Goal: Navigation & Orientation: Understand site structure

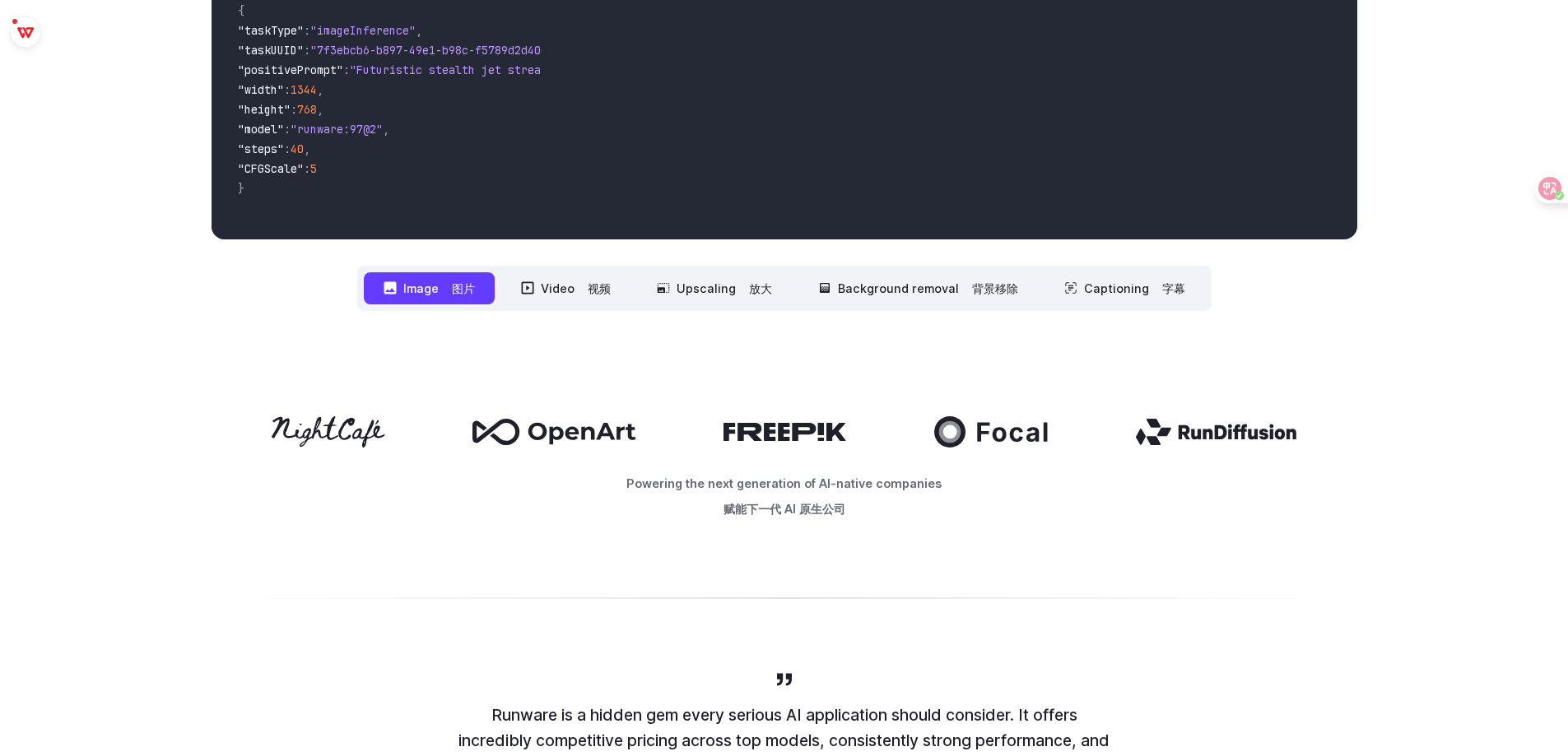
scroll to position [740, 0]
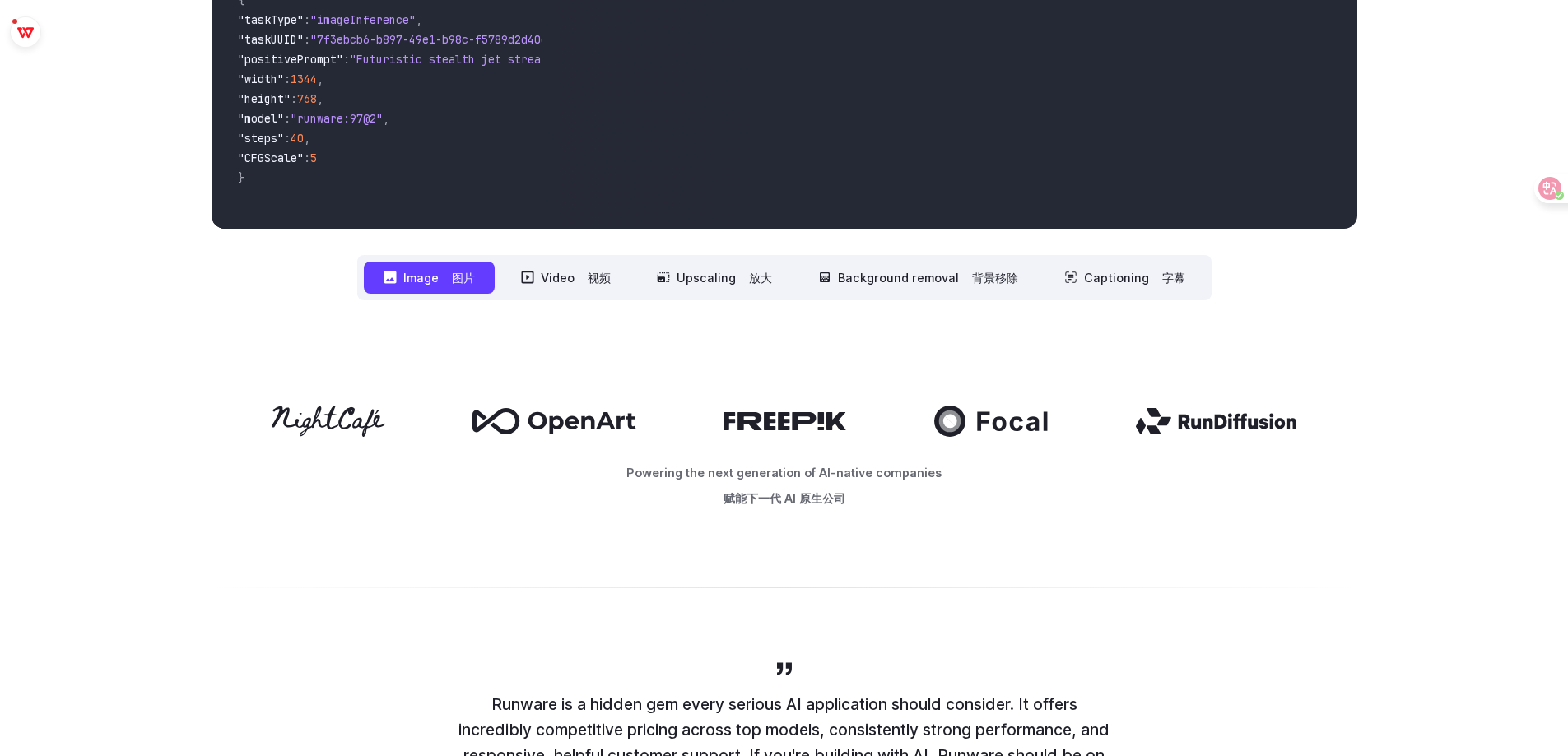
click at [1391, 360] on div "Powering the next generation of AI-native companies 赋能下一代 AI 原生公司" at bounding box center [784, 459] width 1568 height 214
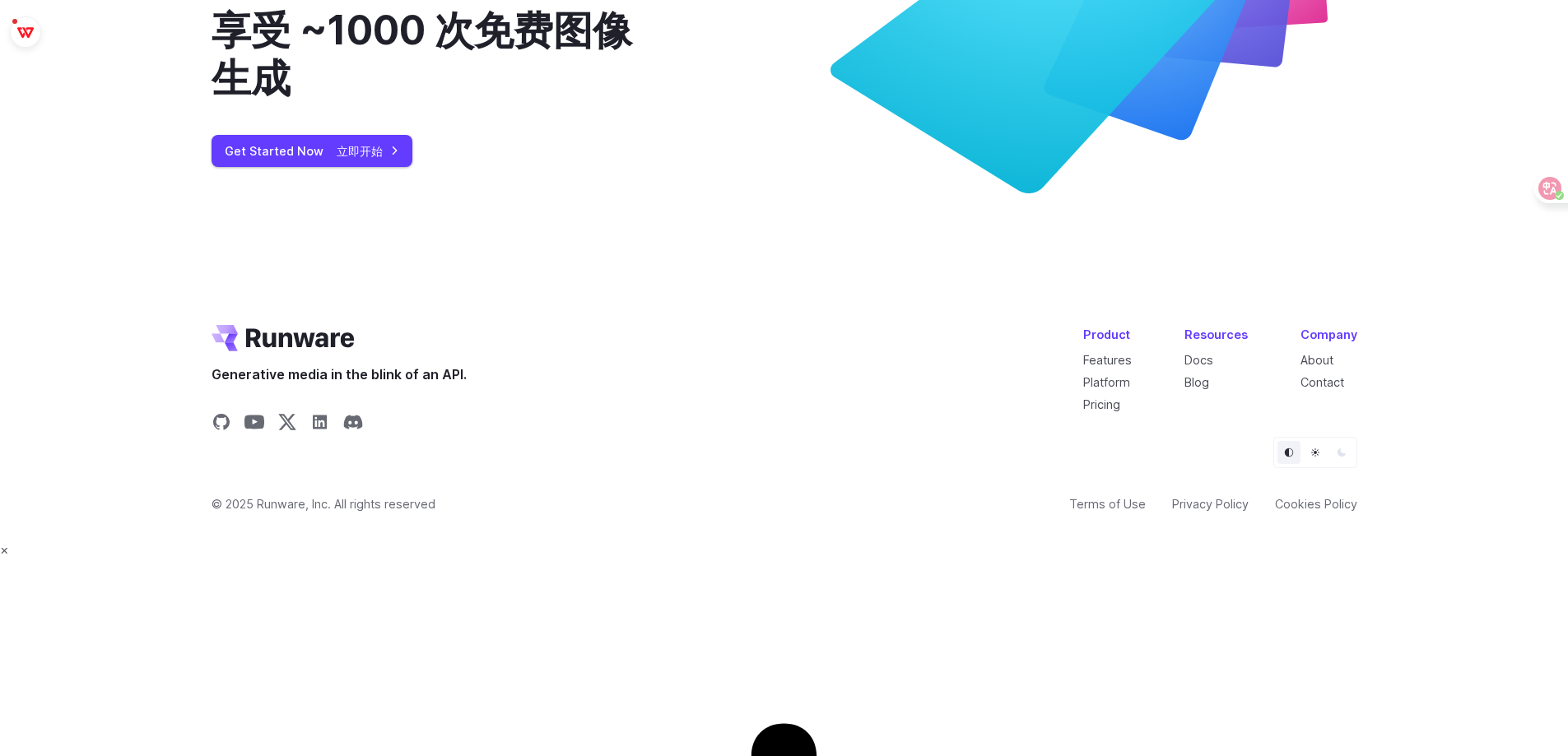
scroll to position [7561, 0]
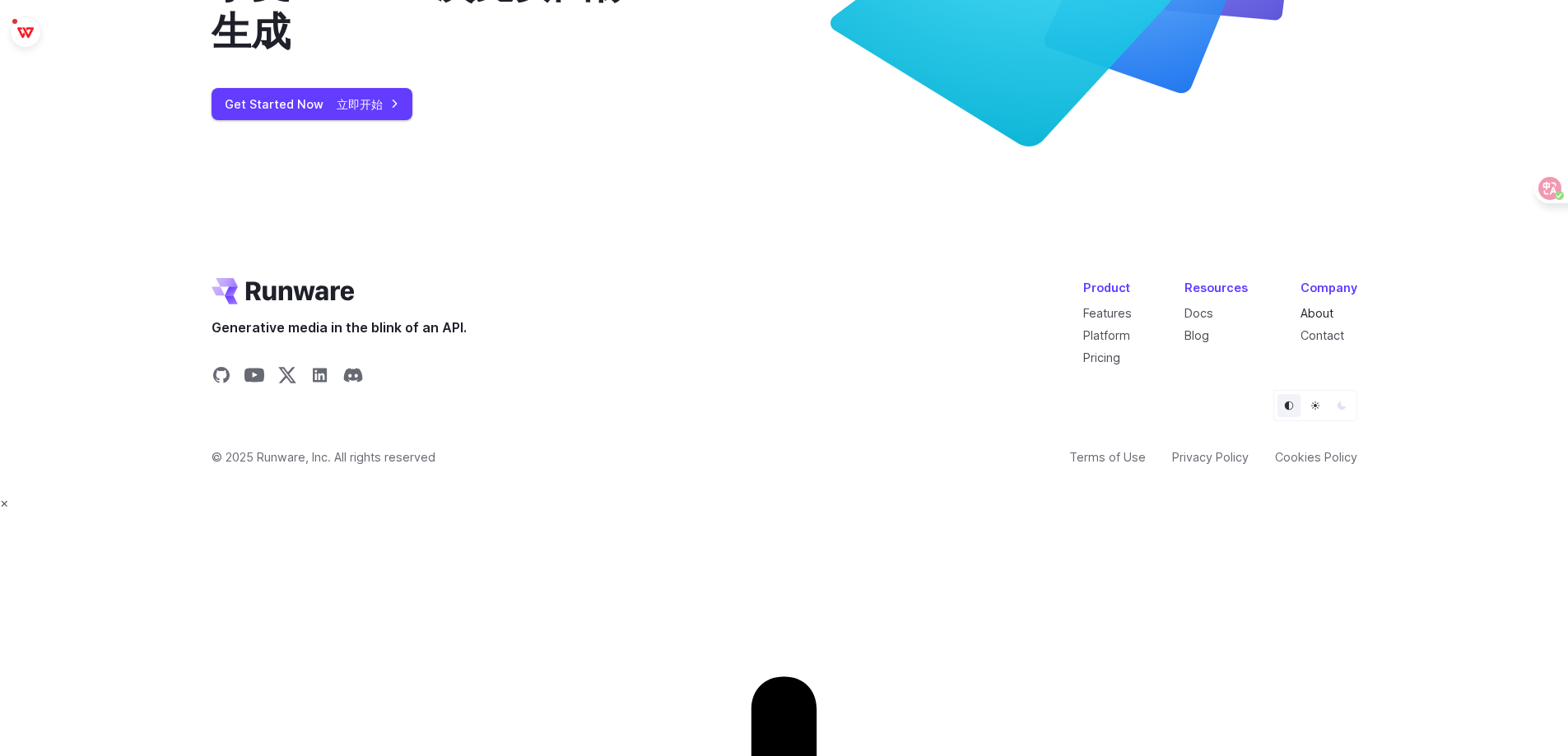
click at [1326, 320] on link "About" at bounding box center [1316, 313] width 33 height 14
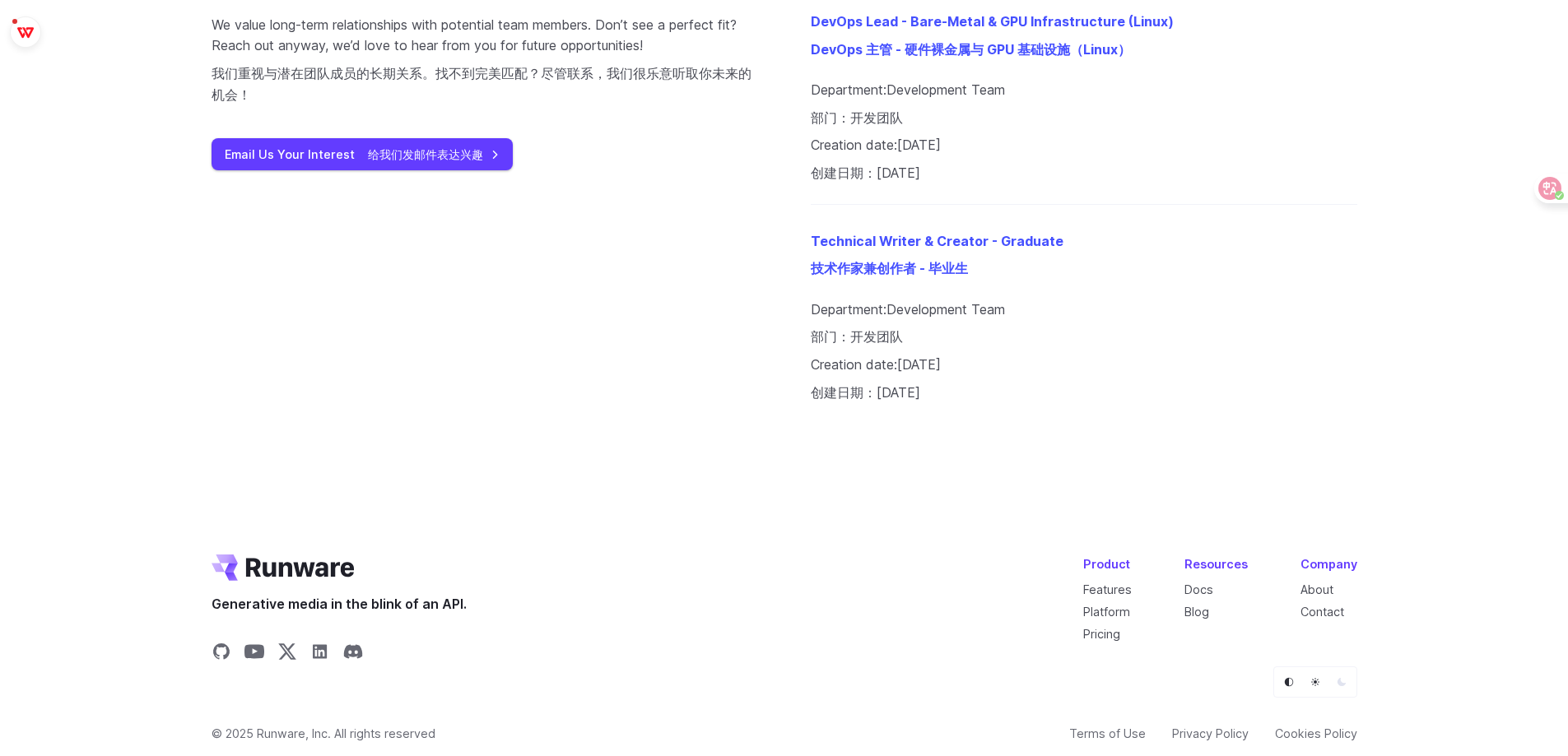
scroll to position [2651, 0]
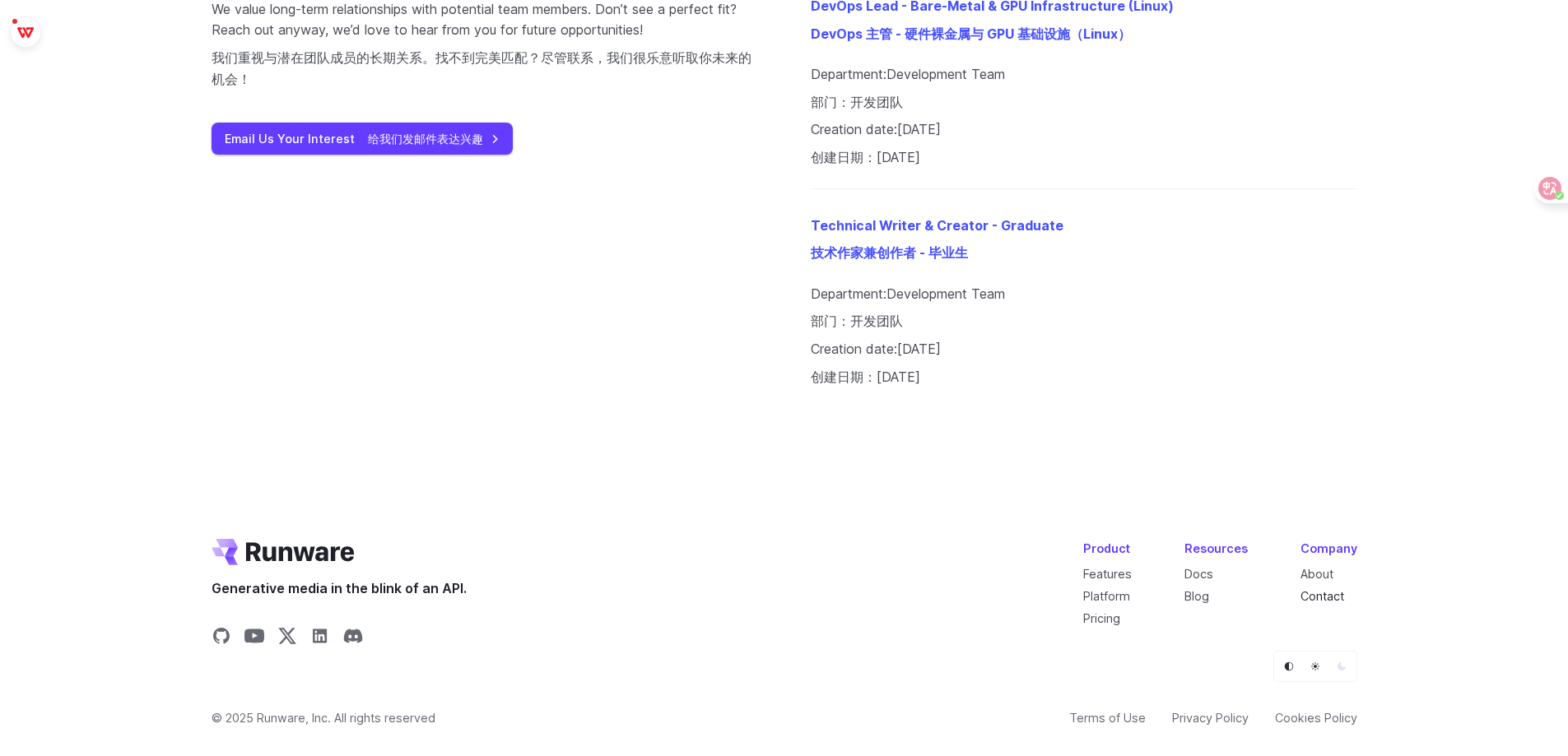
click at [1334, 600] on link "Contact" at bounding box center [1322, 596] width 43 height 14
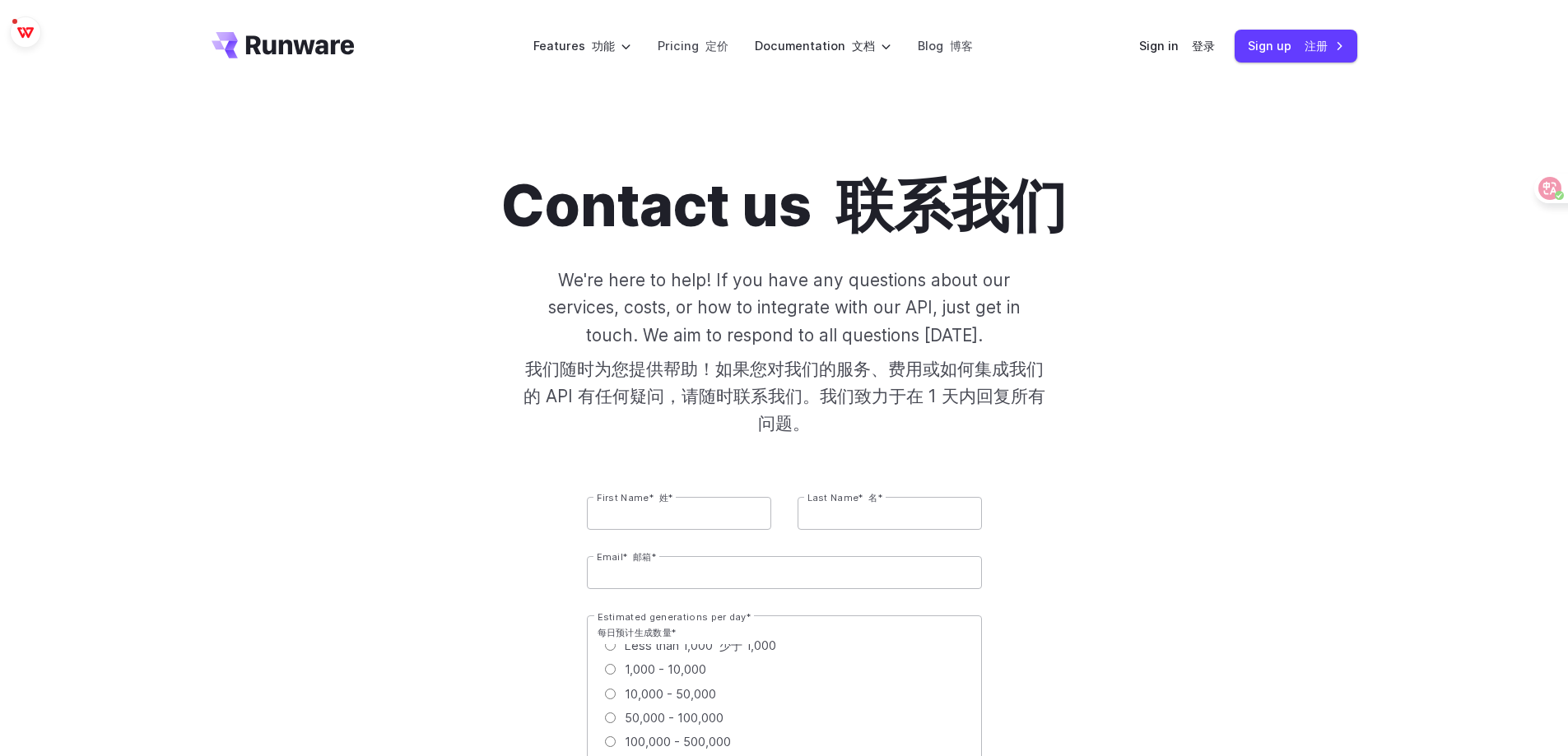
click at [339, 38] on icon "Go to /" at bounding box center [284, 45] width 143 height 27
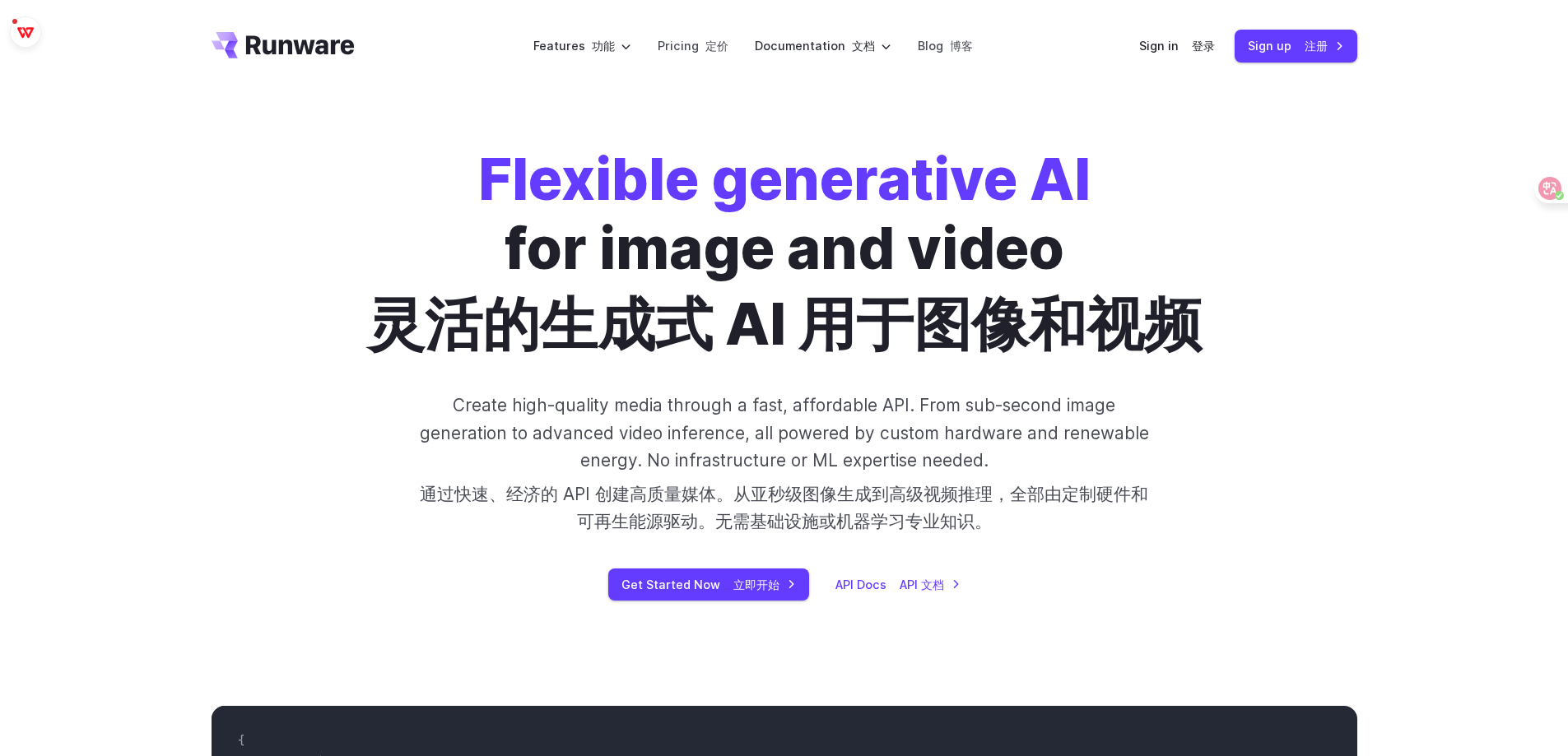
click at [1392, 378] on div "Flexible generative AI for image and video 灵活的生成式 AI 用于图像和视频 Create high-qualit…" at bounding box center [784, 373] width 1568 height 561
